Goal: Task Accomplishment & Management: Complete application form

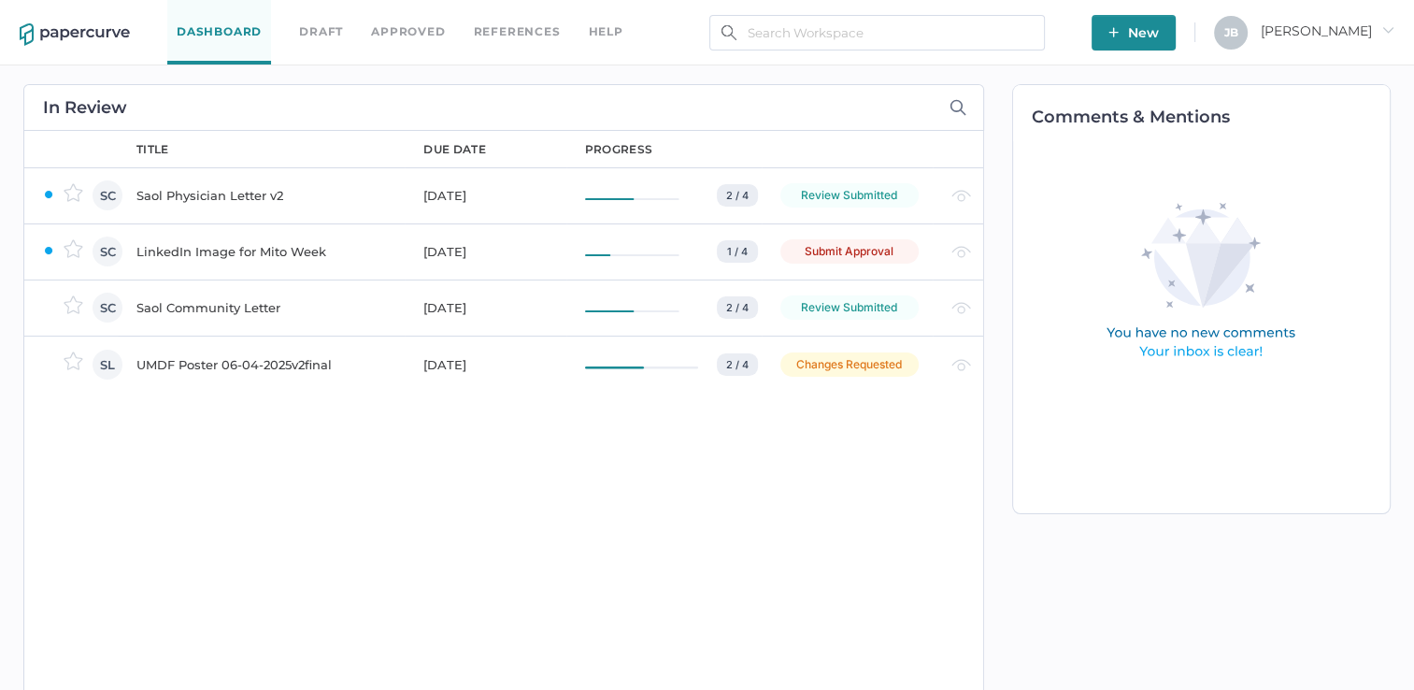
click at [218, 253] on div "LinkedIn Image for Mito Week" at bounding box center [268, 251] width 264 height 22
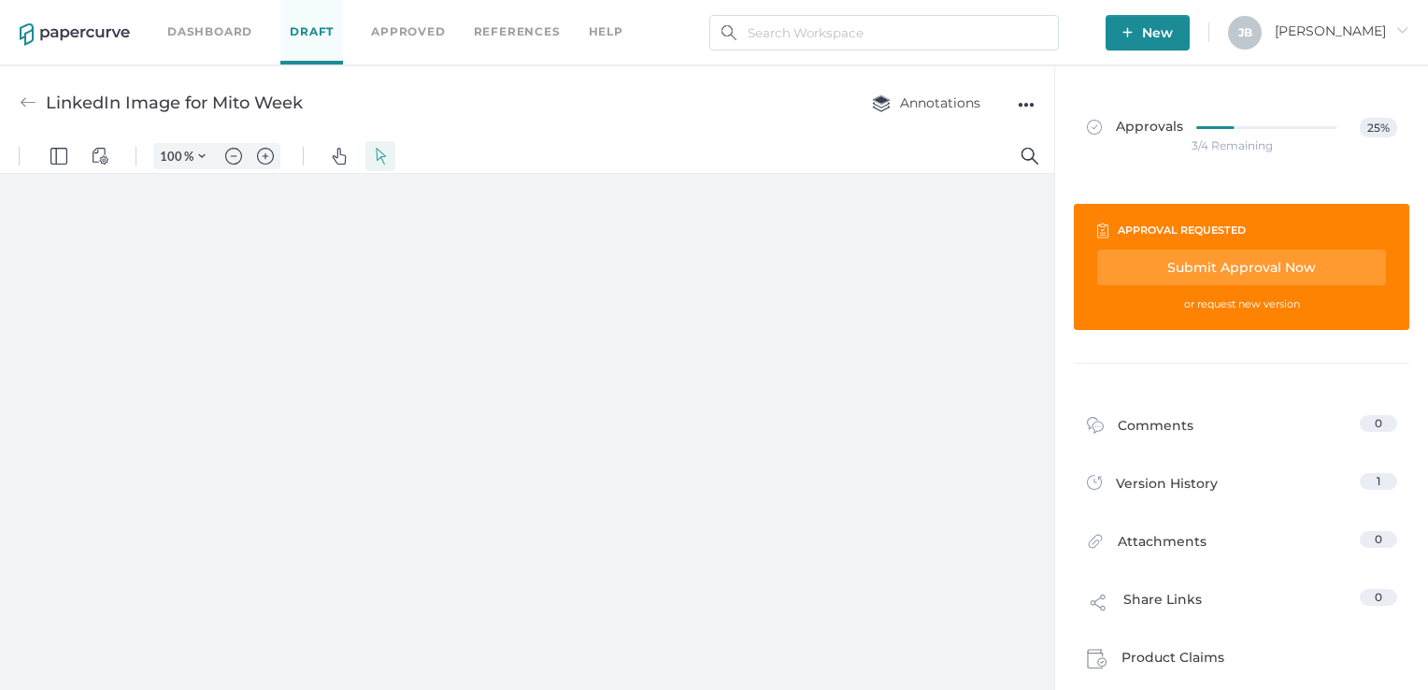
type input "111"
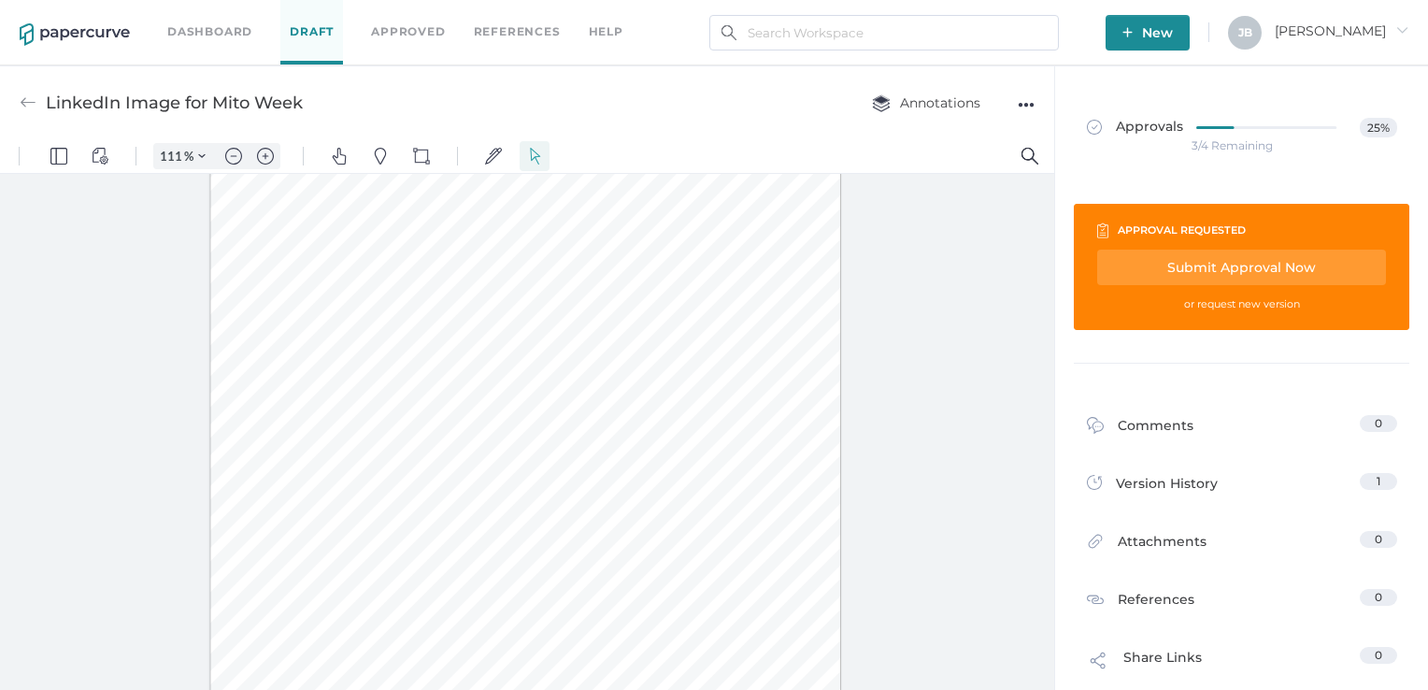
scroll to position [112, 0]
click at [1138, 252] on div "Submit Approval Now" at bounding box center [1241, 267] width 289 height 36
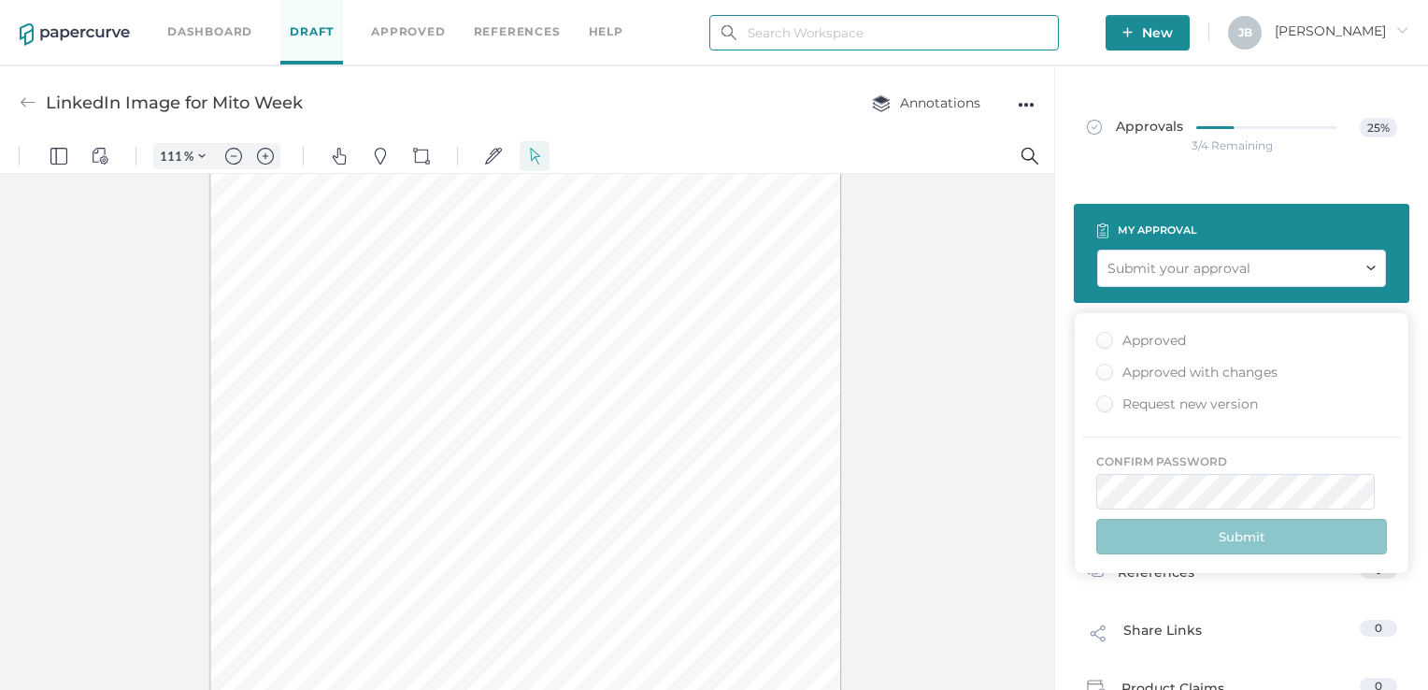
type input "[PERSON_NAME][EMAIL_ADDRESS][PERSON_NAME][DOMAIN_NAME]"
click at [1102, 342] on div "Approved" at bounding box center [1141, 341] width 90 height 18
click at [1101, 334] on input "Approved" at bounding box center [1101, 334] width 0 height 0
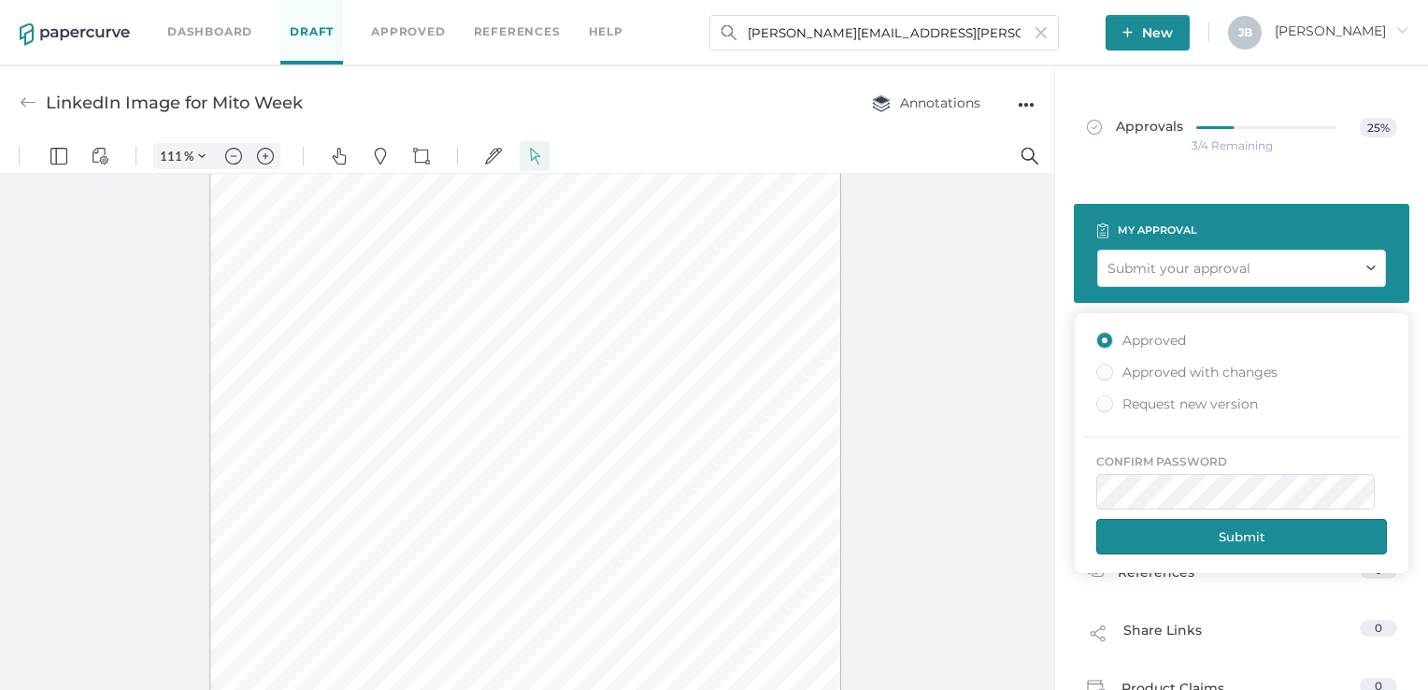
click at [1201, 530] on button "Submit" at bounding box center [1241, 537] width 291 height 36
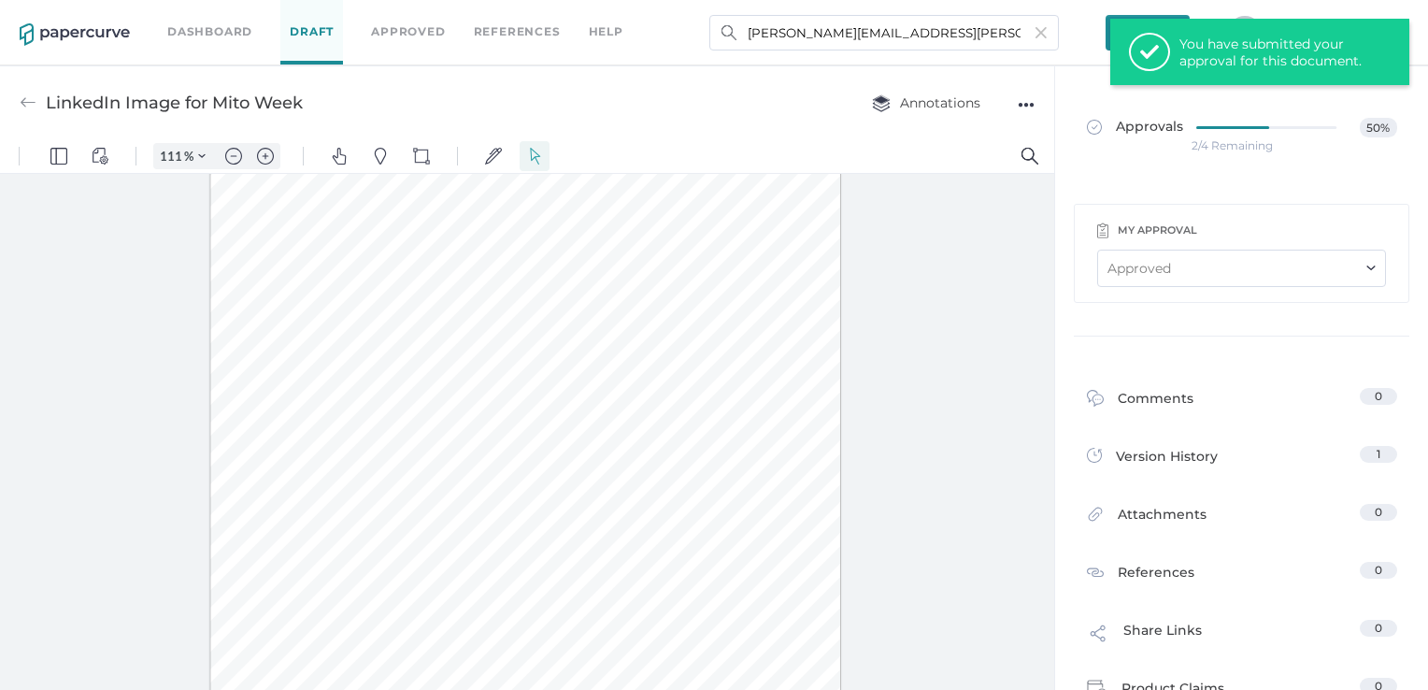
click at [199, 32] on link "Dashboard" at bounding box center [209, 31] width 85 height 21
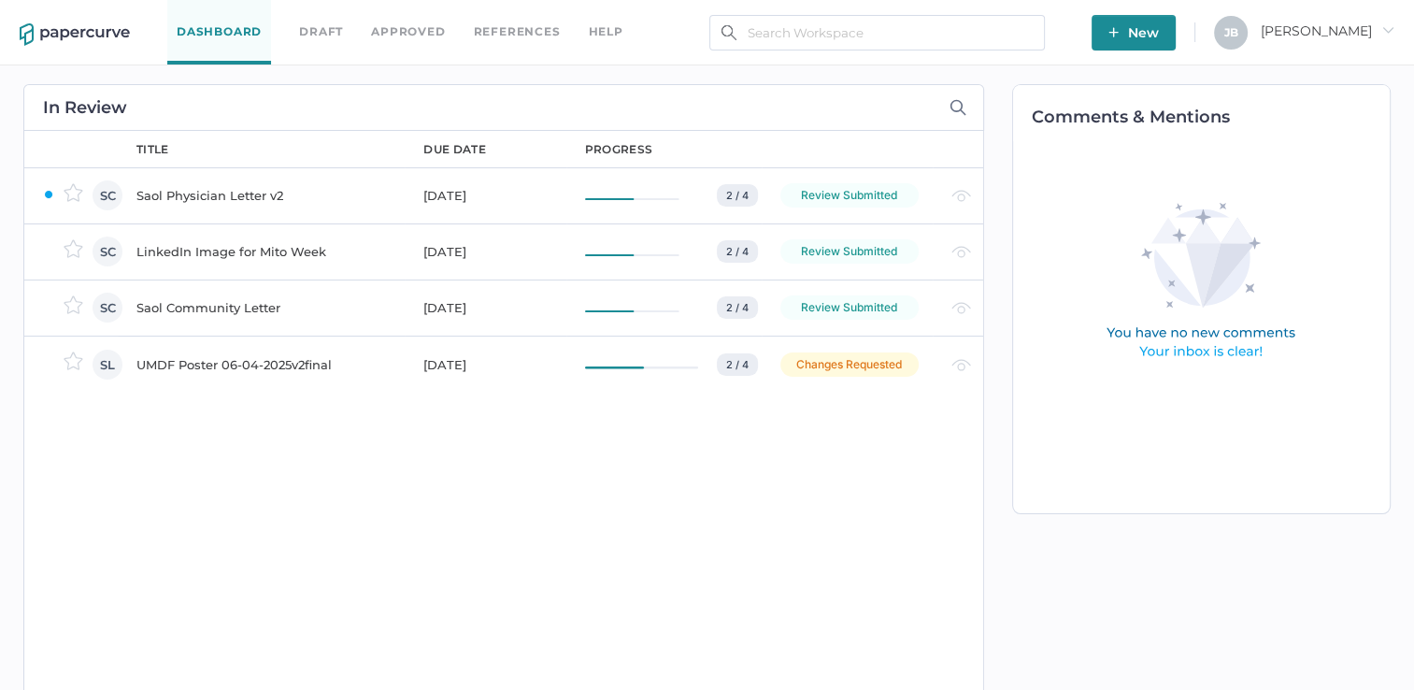
click at [173, 360] on div "UMDF Poster 06-04-2025v2final" at bounding box center [268, 364] width 264 height 22
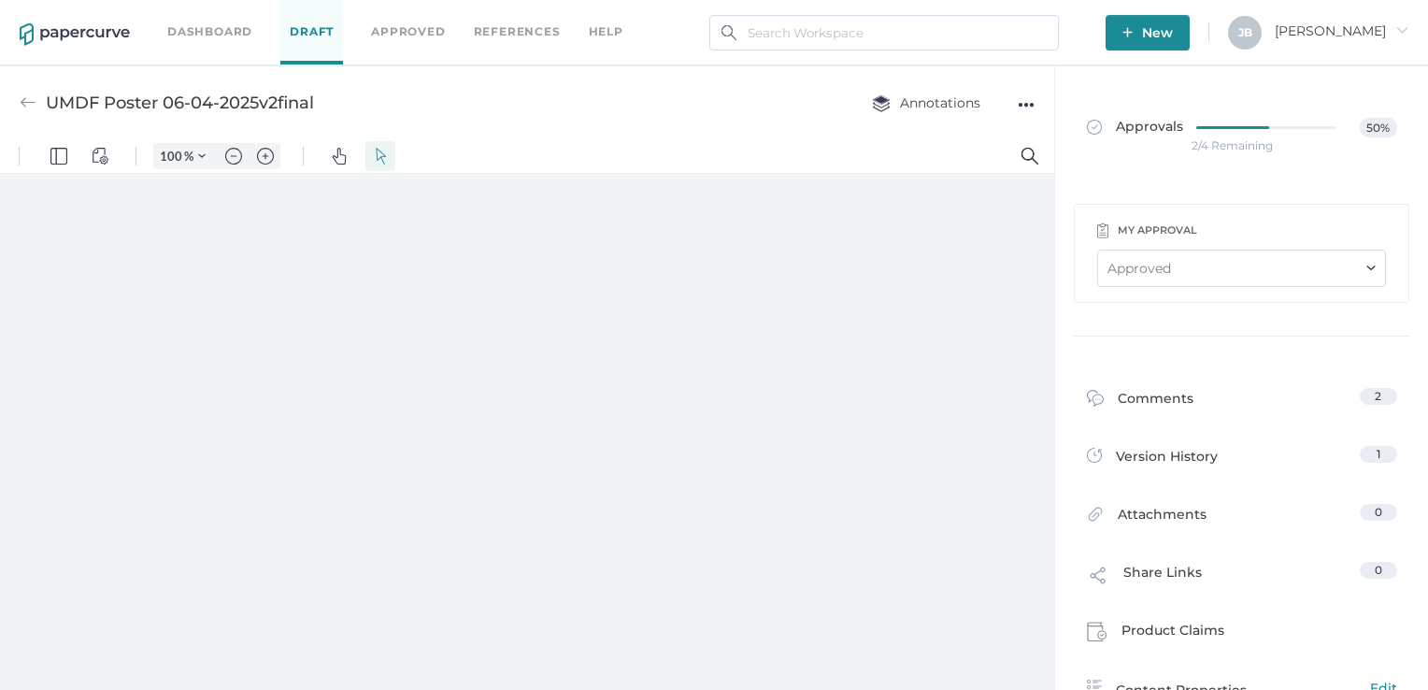
type input "111"
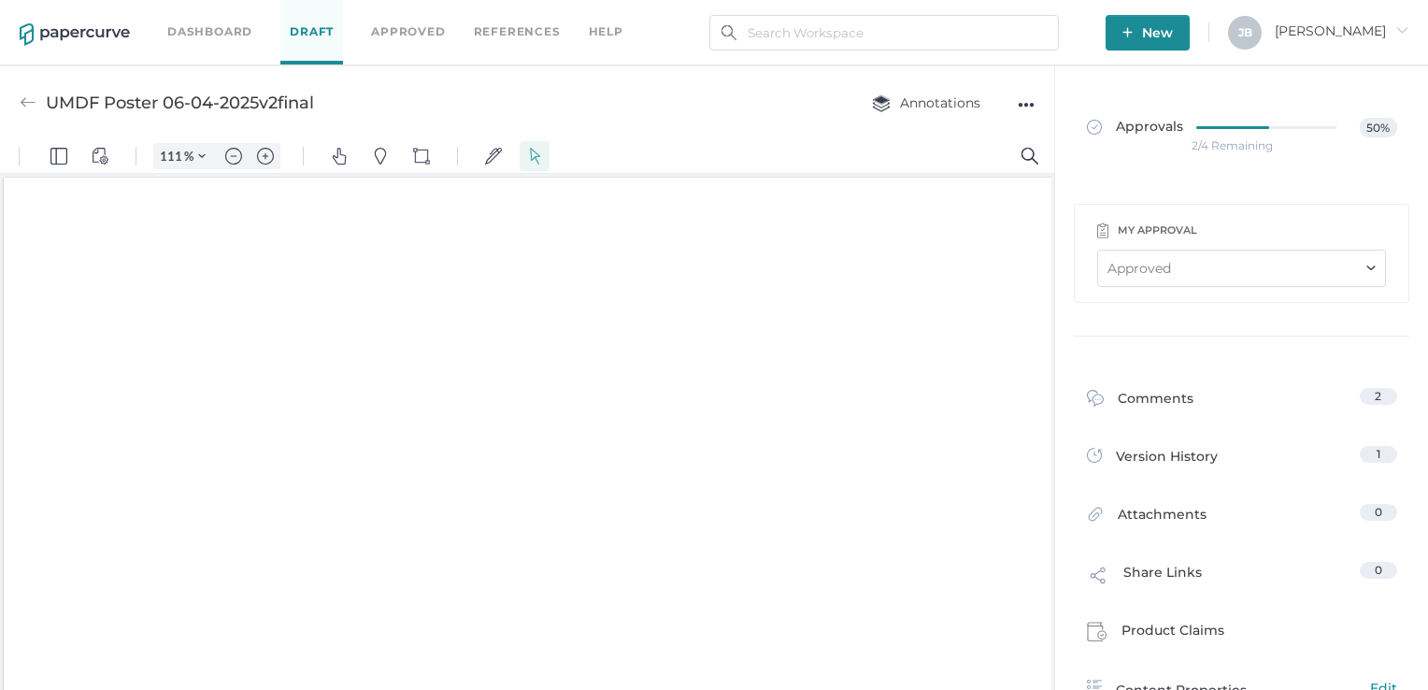
scroll to position [3, 0]
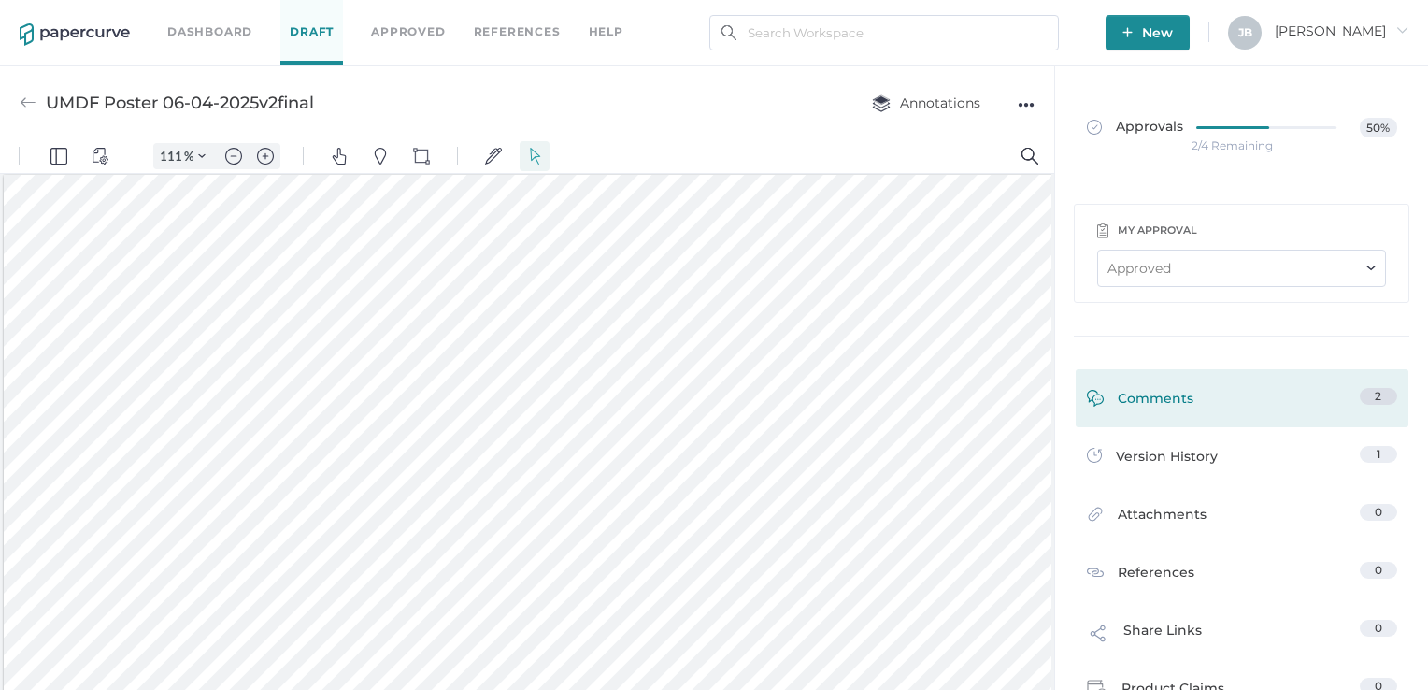
click at [1149, 409] on div "Comments" at bounding box center [1140, 402] width 107 height 29
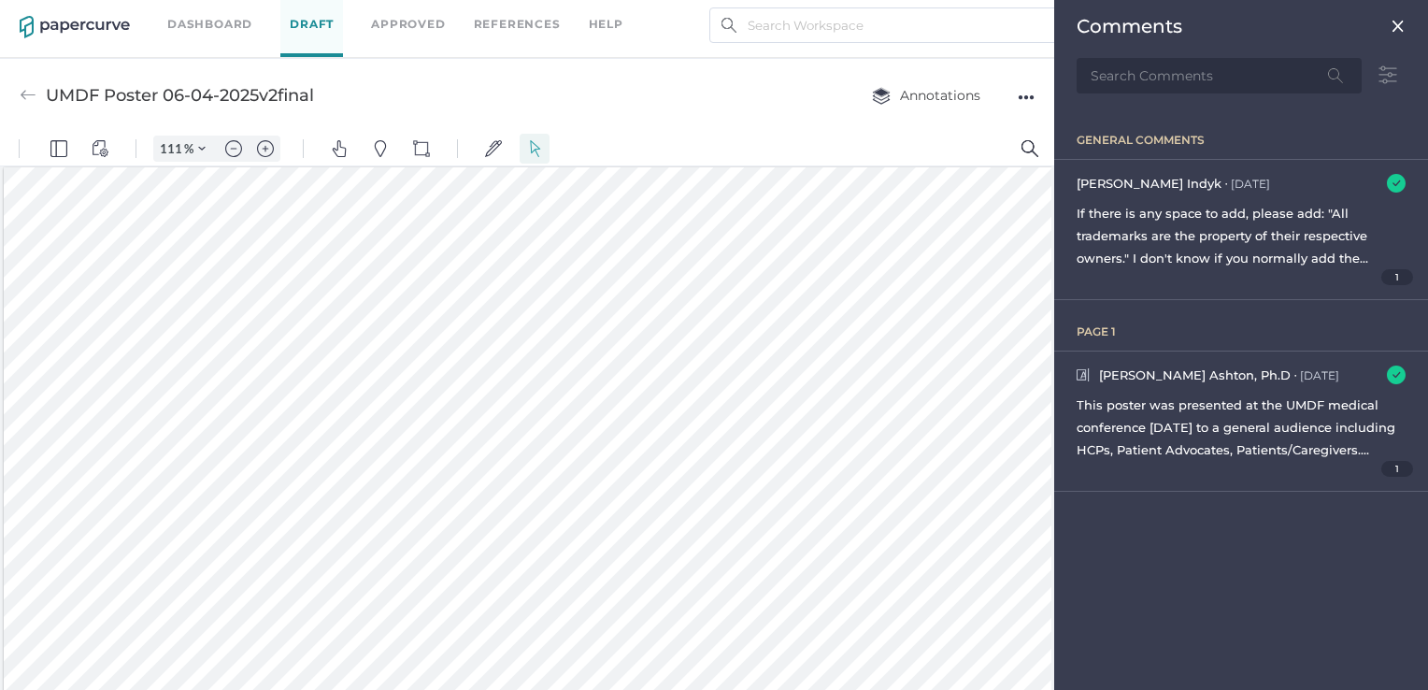
click at [1401, 31] on img at bounding box center [1397, 26] width 15 height 15
